Goal: Task Accomplishment & Management: Manage account settings

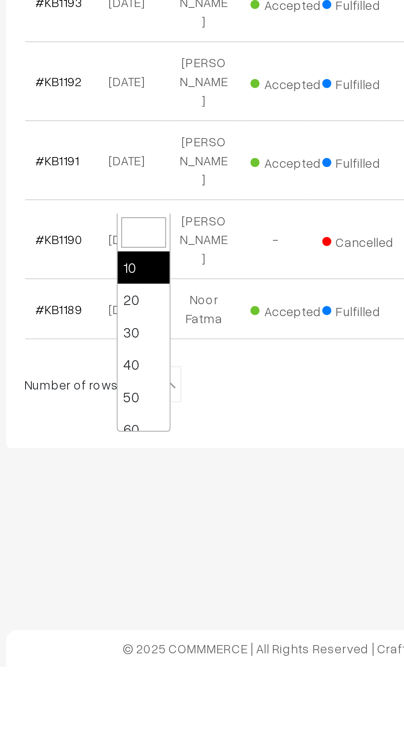
scroll to position [66, 0]
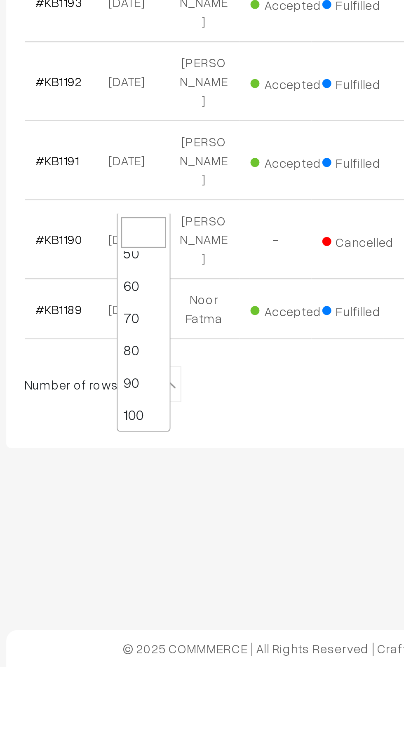
select select "100"
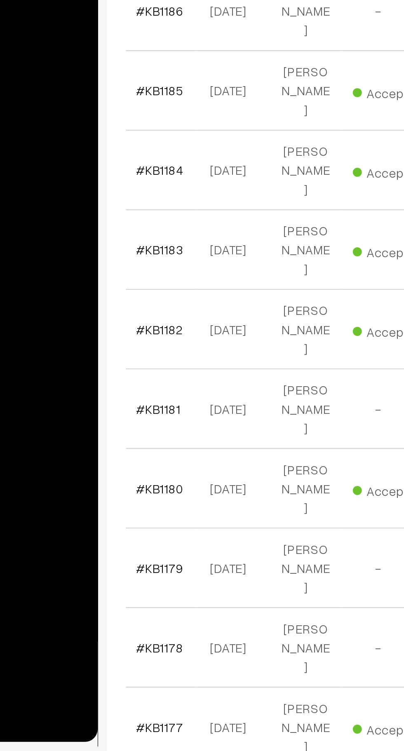
scroll to position [286, 0]
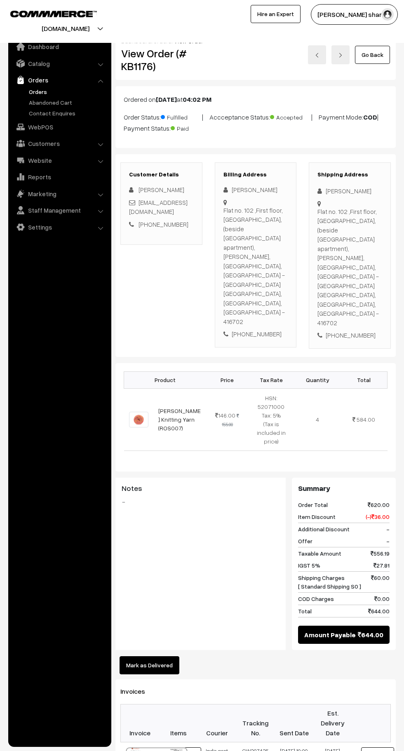
scroll to position [99, 0]
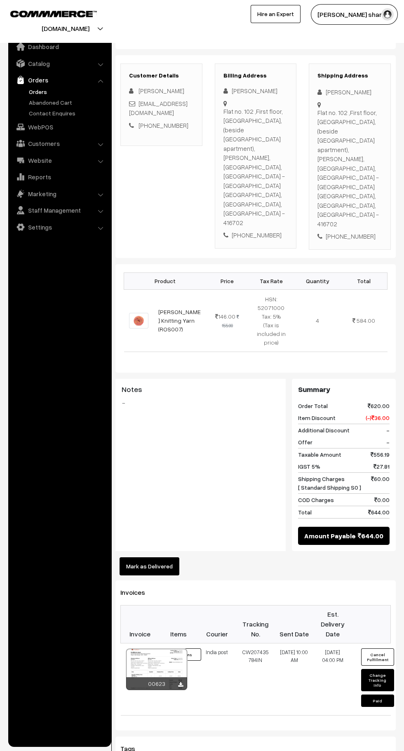
click at [152, 557] on button "Mark as Delivered" at bounding box center [150, 566] width 60 height 18
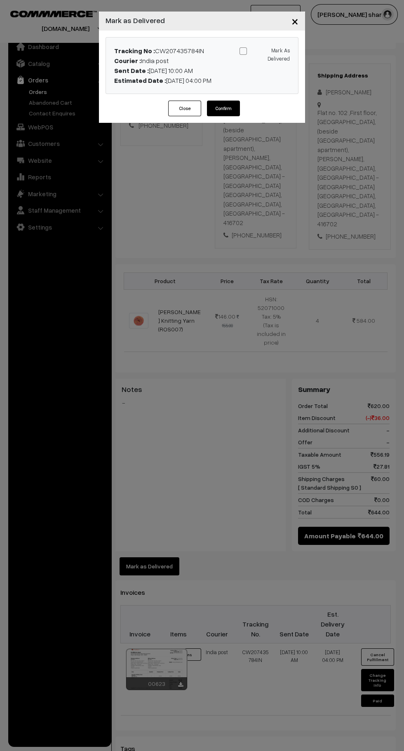
click at [185, 108] on button "Close" at bounding box center [184, 109] width 33 height 16
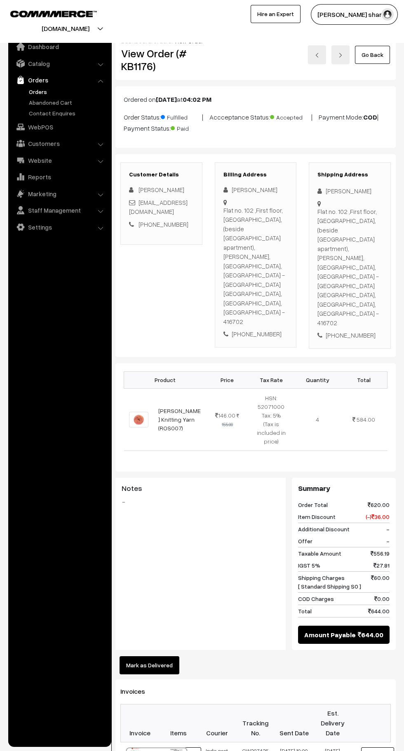
scroll to position [5, 0]
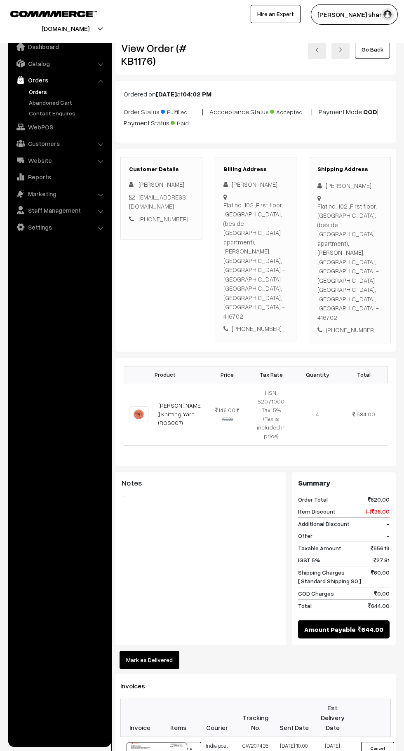
click at [162, 651] on button "Mark as Delivered" at bounding box center [150, 660] width 60 height 18
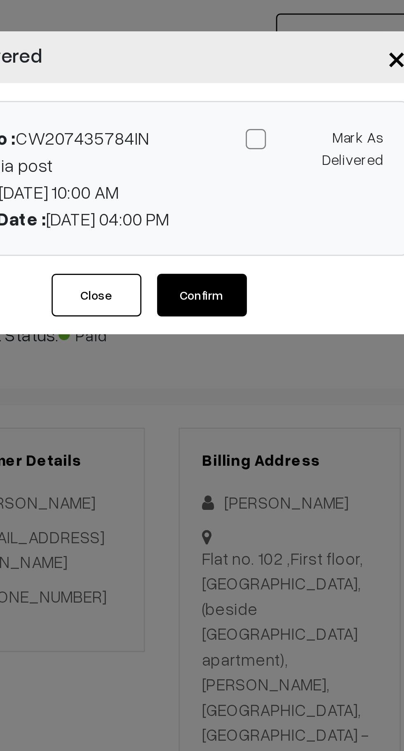
click at [250, 53] on label "Mark As Delivered" at bounding box center [265, 54] width 50 height 17
click at [261, 52] on input "Mark As Delivered" at bounding box center [263, 49] width 5 height 5
click at [243, 50] on span at bounding box center [243, 50] width 7 height 7
click at [261, 50] on input "Mark As Delivered" at bounding box center [263, 49] width 5 height 5
click at [240, 52] on span at bounding box center [243, 50] width 7 height 7
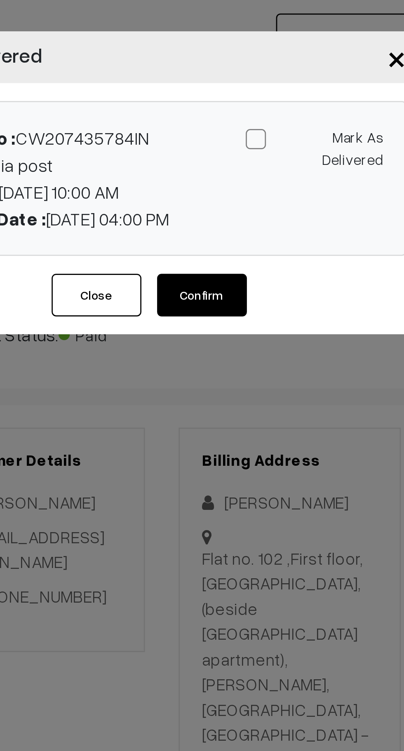
click at [261, 52] on input "Mark As Delivered" at bounding box center [263, 49] width 5 height 5
checkbox input "true"
click at [232, 107] on button "Confirm" at bounding box center [223, 109] width 33 height 16
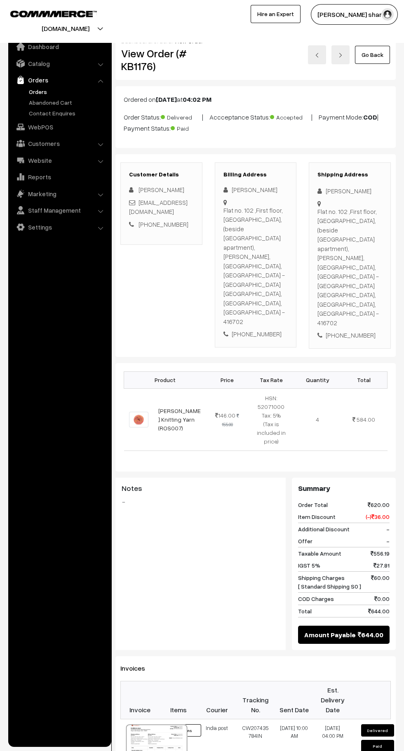
click at [366, 61] on link "Go Back" at bounding box center [372, 55] width 35 height 18
